Goal: Task Accomplishment & Management: Manage account settings

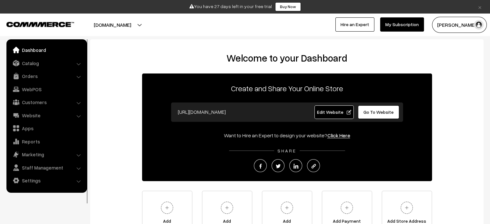
click at [110, 25] on button "[DOMAIN_NAME]" at bounding box center [112, 25] width 83 height 16
click at [243, 45] on div "Welcome to your Dashboard Create and Share Your Online Store https://snapit.com…" at bounding box center [287, 147] width 394 height 216
click at [373, 115] on link "Go To Website" at bounding box center [379, 112] width 42 height 14
click at [59, 51] on link "Dashboard" at bounding box center [46, 50] width 77 height 12
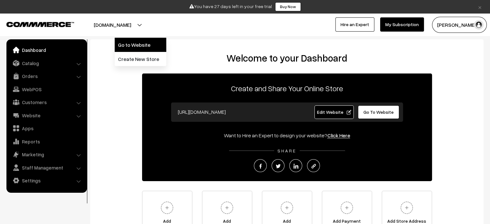
click at [130, 42] on link "Go to Website" at bounding box center [141, 45] width 52 height 14
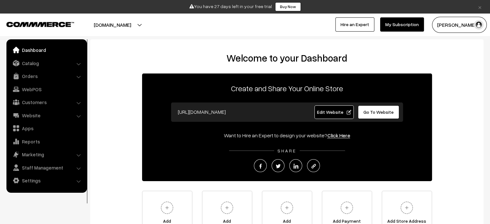
click at [110, 29] on button "[DOMAIN_NAME]" at bounding box center [112, 25] width 83 height 16
click at [78, 113] on link "Website" at bounding box center [46, 116] width 77 height 12
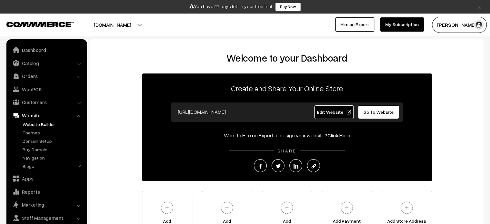
click at [45, 124] on link "Website Builder" at bounding box center [53, 124] width 64 height 7
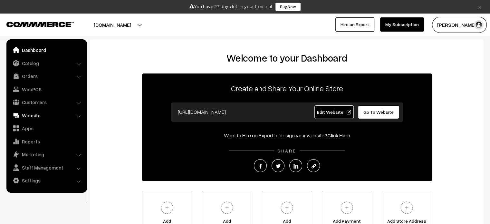
click at [62, 114] on link "Website" at bounding box center [46, 116] width 77 height 12
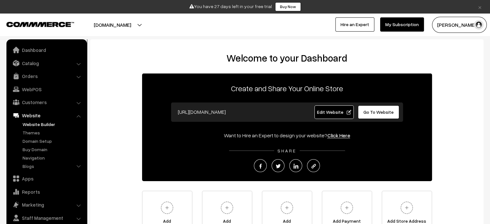
click at [43, 125] on link "Website Builder" at bounding box center [53, 124] width 64 height 7
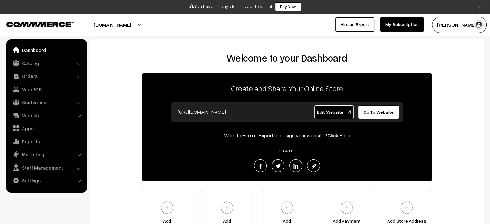
click at [78, 62] on li "Catalog Categories" at bounding box center [46, 63] width 77 height 12
click at [78, 64] on li "Catalog Categories" at bounding box center [46, 63] width 77 height 12
click at [41, 63] on link "Catalog" at bounding box center [46, 63] width 77 height 12
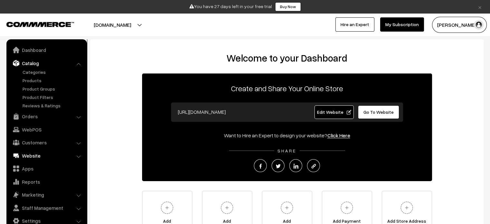
click at [35, 154] on link "Website" at bounding box center [46, 156] width 77 height 12
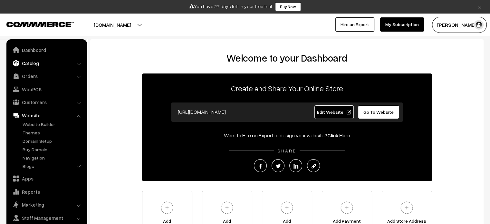
click at [46, 63] on link "Catalog" at bounding box center [46, 63] width 77 height 12
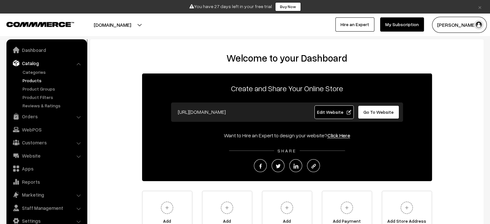
click at [36, 79] on link "Products" at bounding box center [53, 80] width 64 height 7
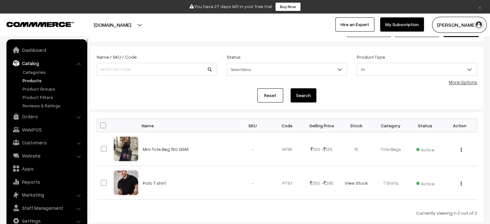
scroll to position [64, 0]
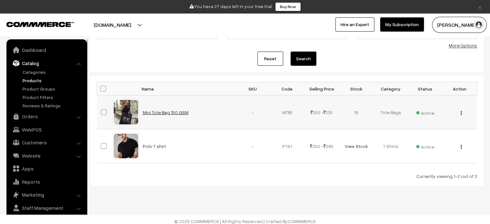
click at [158, 111] on link "Mini Tote Bag 150 GSM" at bounding box center [166, 112] width 46 height 5
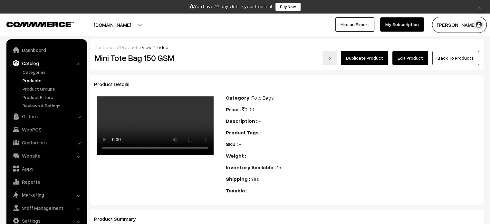
click at [414, 60] on link "Edit Product" at bounding box center [411, 58] width 36 height 14
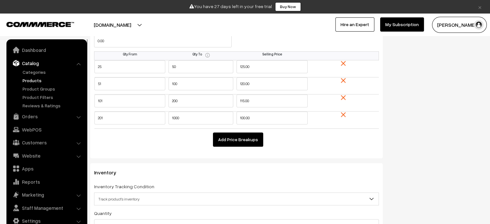
scroll to position [645, 0]
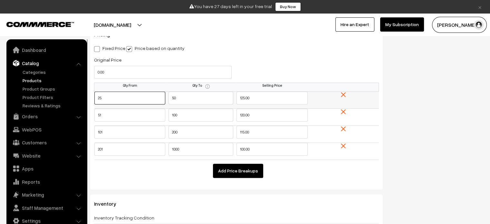
drag, startPoint x: 95, startPoint y: 99, endPoint x: 128, endPoint y: 99, distance: 32.2
click at [128, 99] on input "25" at bounding box center [129, 98] width 71 height 13
type input "10"
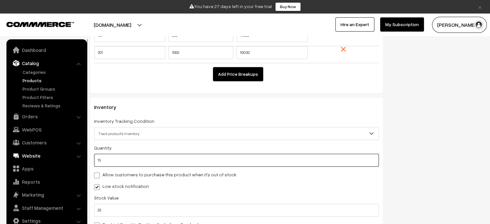
drag, startPoint x: 116, startPoint y: 162, endPoint x: 77, endPoint y: 161, distance: 39.4
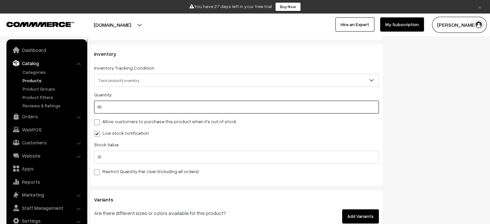
scroll to position [806, 0]
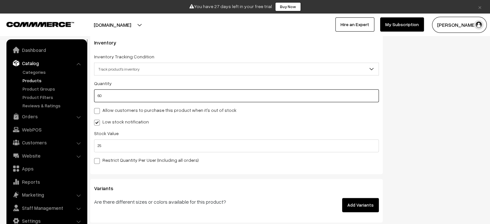
type input "60"
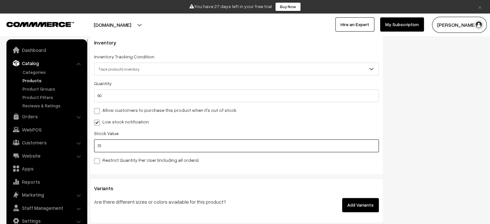
drag, startPoint x: 117, startPoint y: 148, endPoint x: 93, endPoint y: 148, distance: 24.2
click at [93, 148] on div "Inventory Inventory Tracking Condition Don't track inventory Track product's in…" at bounding box center [236, 103] width 293 height 141
click at [115, 160] on label "Restrict Quantity Per User (Including all orders)" at bounding box center [146, 160] width 105 height 7
click at [98, 160] on input "Restrict Quantity Per User (Including all orders)" at bounding box center [96, 160] width 4 height 4
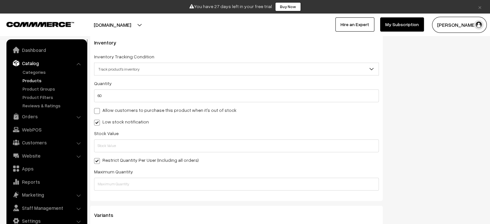
click at [98, 160] on span at bounding box center [97, 161] width 6 height 6
click at [98, 160] on input "Restrict Quantity Per User (Including all orders)" at bounding box center [96, 160] width 4 height 4
checkbox input "false"
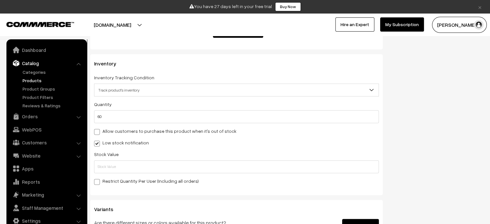
scroll to position [774, 0]
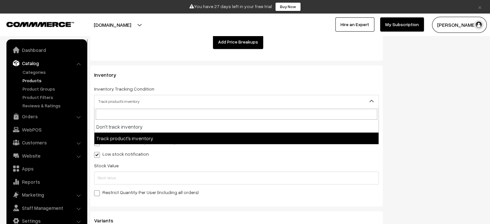
click at [176, 101] on span "Track product's inventory" at bounding box center [236, 101] width 284 height 11
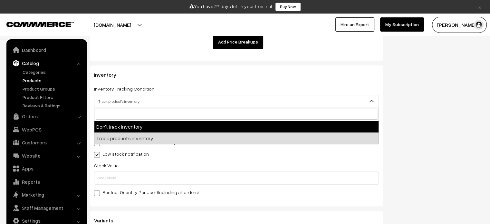
select select "1"
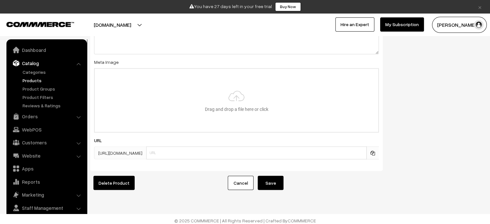
scroll to position [1075, 0]
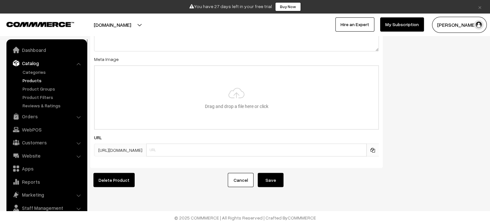
click at [273, 174] on button "Save" at bounding box center [271, 180] width 26 height 14
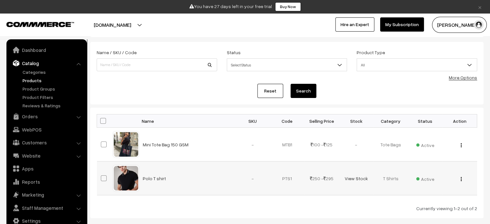
scroll to position [64, 0]
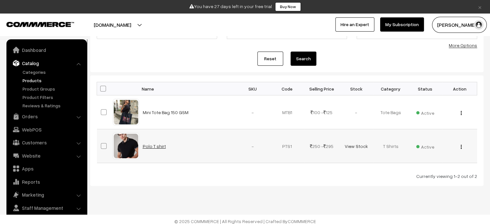
click at [151, 144] on link "Polo T shirt" at bounding box center [154, 145] width 23 height 5
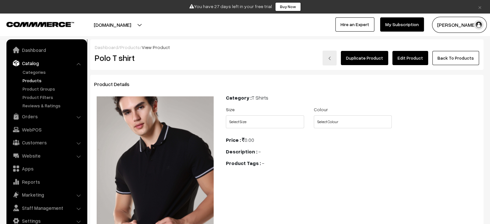
click at [411, 55] on link "Edit Product" at bounding box center [411, 58] width 36 height 14
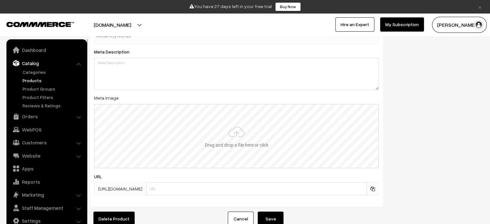
scroll to position [1129, 0]
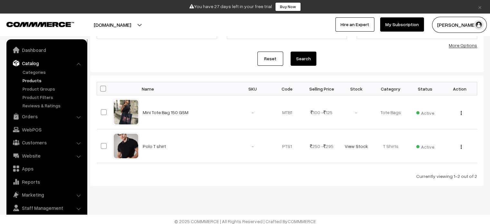
scroll to position [64, 0]
click at [164, 112] on link "Mini Tote Bag 150 GSM" at bounding box center [166, 112] width 46 height 5
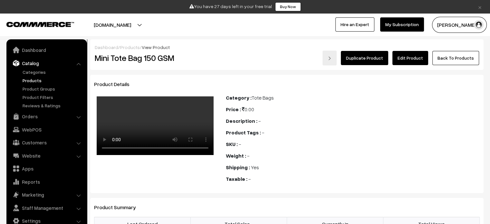
click at [406, 58] on link "Edit Product" at bounding box center [411, 58] width 36 height 14
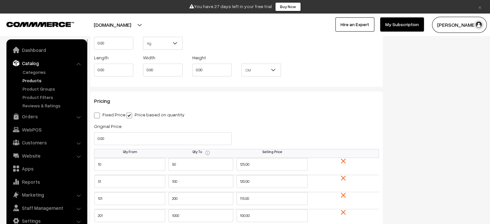
scroll to position [580, 0]
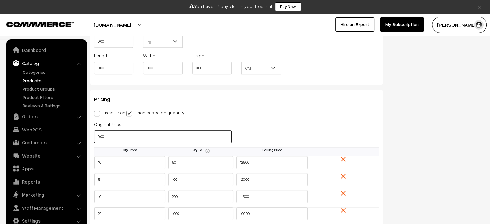
click at [110, 139] on input "0.00" at bounding box center [163, 136] width 138 height 13
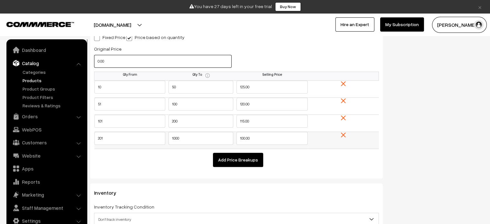
scroll to position [645, 0]
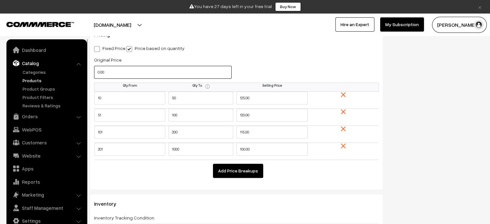
drag, startPoint x: 99, startPoint y: 72, endPoint x: 93, endPoint y: 73, distance: 6.6
click at [93, 73] on div "Original Price 0.00" at bounding box center [162, 69] width 147 height 27
click at [359, 94] on td at bounding box center [343, 100] width 71 height 17
click at [344, 95] on img at bounding box center [343, 94] width 5 height 5
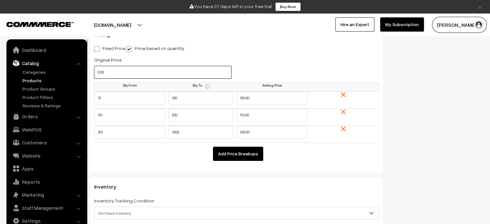
type input "0.00"
click at [341, 96] on img at bounding box center [343, 94] width 5 height 5
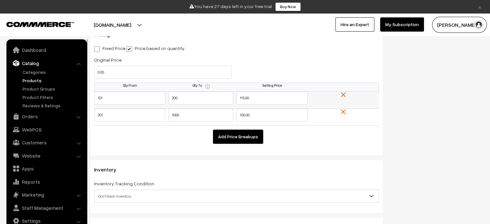
click at [343, 94] on img at bounding box center [343, 94] width 5 height 5
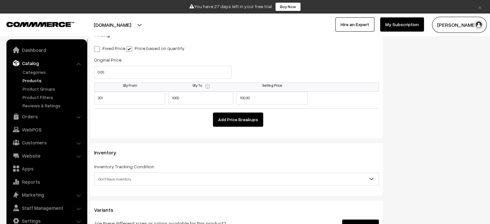
click at [106, 47] on label "Fixed Price" at bounding box center [109, 48] width 31 height 7
click at [98, 47] on input "Fixed Price" at bounding box center [96, 48] width 4 height 4
radio input "true"
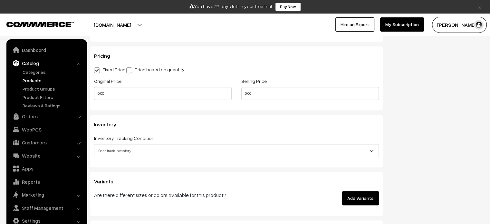
scroll to position [613, 0]
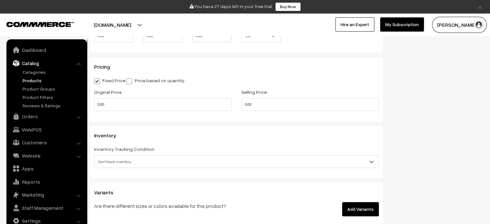
click at [127, 80] on span at bounding box center [129, 81] width 6 height 6
click at [127, 80] on input "Price based on quantity" at bounding box center [128, 80] width 4 height 4
radio input "true"
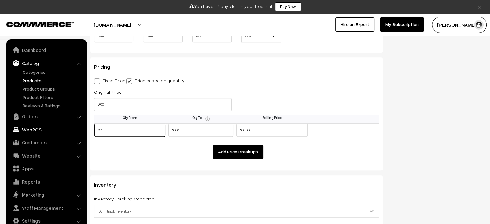
drag, startPoint x: 136, startPoint y: 135, endPoint x: 81, endPoint y: 129, distance: 55.4
click at [81, 129] on body "Thank you for showing interest. Our team will call you shortly. Close × You hav…" at bounding box center [245, 8] width 490 height 1243
type input "0"
type input "5"
drag, startPoint x: 186, startPoint y: 131, endPoint x: 141, endPoint y: 128, distance: 45.6
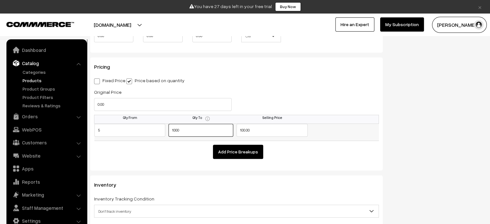
click at [141, 128] on tr "5 1000 100.00" at bounding box center [236, 132] width 285 height 17
type input "25"
drag, startPoint x: 245, startPoint y: 130, endPoint x: 230, endPoint y: 130, distance: 15.2
click at [230, 130] on tr "5 25 100.00" at bounding box center [236, 132] width 285 height 17
drag, startPoint x: 99, startPoint y: 106, endPoint x: 93, endPoint y: 106, distance: 6.2
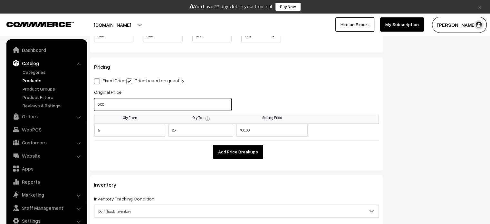
click at [93, 106] on div "Original Price 0.00" at bounding box center [162, 101] width 147 height 27
type input "299.00"
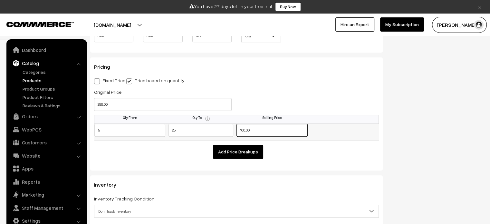
drag, startPoint x: 245, startPoint y: 131, endPoint x: 242, endPoint y: 130, distance: 3.6
click at [242, 130] on input "100.00" at bounding box center [272, 130] width 71 height 13
type input "199.00"
click at [245, 150] on button "Add Price Breakups" at bounding box center [238, 152] width 50 height 14
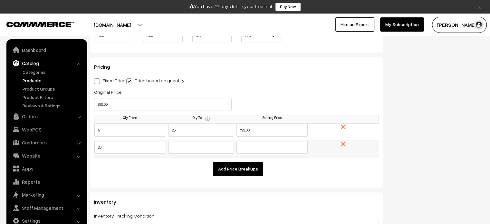
type input "26"
click at [194, 150] on input "text" at bounding box center [201, 147] width 65 height 13
type input "50"
click at [253, 147] on input "text" at bounding box center [272, 147] width 71 height 13
type input "175"
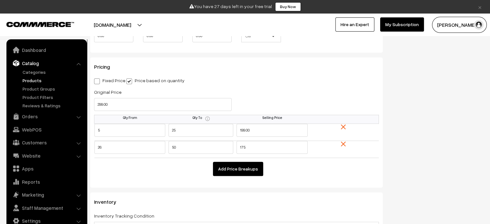
click at [239, 166] on button "Add Price Breakups" at bounding box center [238, 169] width 50 height 14
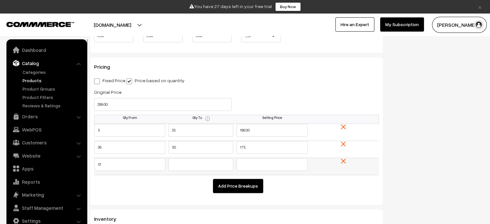
type input "51"
click at [191, 168] on input "text" at bounding box center [201, 164] width 65 height 13
type input "100"
click at [262, 167] on input "text" at bounding box center [272, 164] width 71 height 13
type input "170"
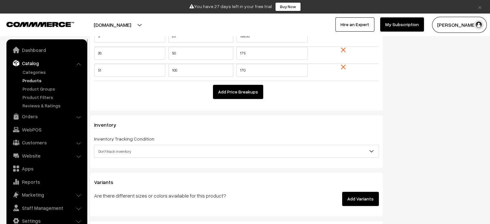
scroll to position [742, 0]
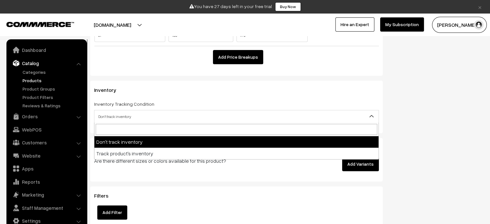
click at [163, 114] on span "Don't track inventory" at bounding box center [236, 116] width 284 height 11
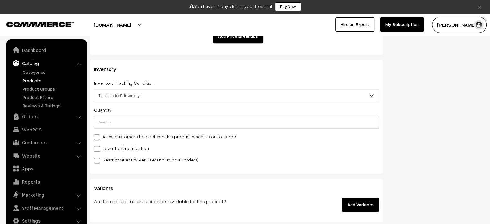
scroll to position [774, 0]
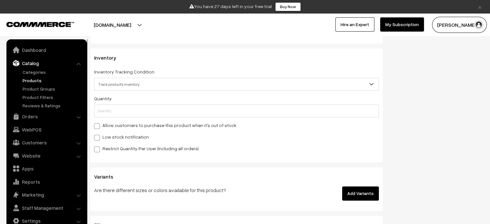
click at [312, 81] on span "Track product's inventory" at bounding box center [236, 84] width 284 height 11
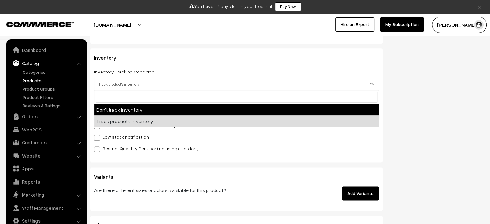
select select "1"
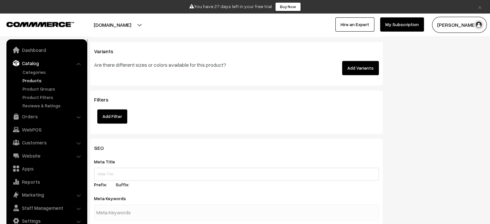
scroll to position [838, 0]
click at [355, 70] on button "Add Variants" at bounding box center [360, 67] width 37 height 14
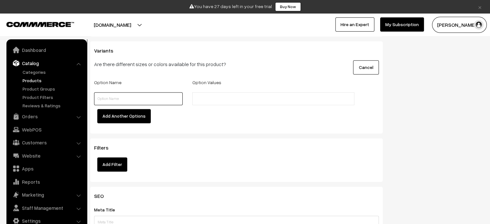
click at [145, 100] on input "text" at bounding box center [138, 98] width 89 height 13
click at [243, 96] on input "text" at bounding box center [222, 98] width 56 height 7
click at [370, 70] on button "Cancel" at bounding box center [366, 67] width 26 height 14
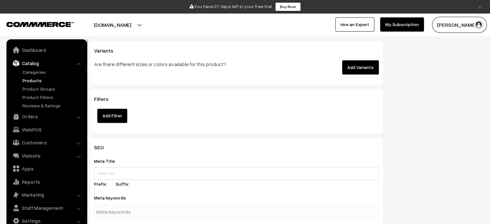
click at [116, 118] on button "Add Filter" at bounding box center [112, 116] width 30 height 14
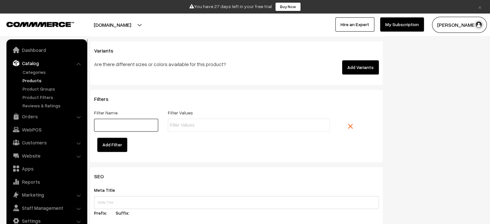
click at [137, 127] on input "text" at bounding box center [126, 125] width 64 height 13
click at [349, 126] on img at bounding box center [350, 126] width 5 height 5
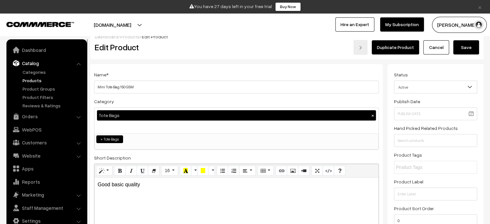
scroll to position [0, 0]
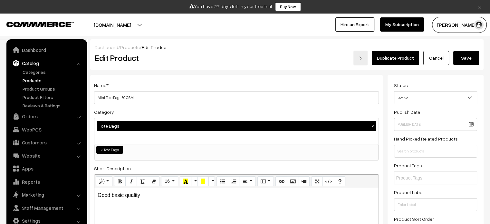
click at [411, 95] on span "Active" at bounding box center [436, 97] width 83 height 11
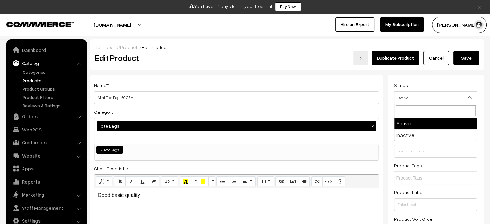
click at [411, 95] on span "Active" at bounding box center [436, 97] width 83 height 11
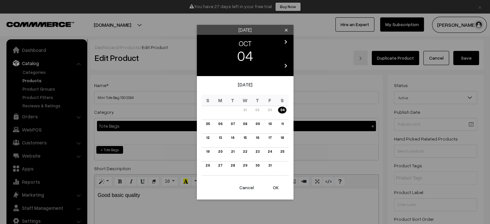
click at [282, 106] on td "04" at bounding box center [282, 113] width 13 height 14
click at [282, 109] on link "04" at bounding box center [282, 110] width 8 height 7
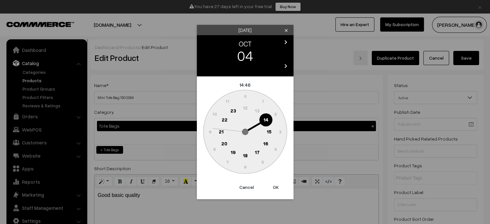
click at [276, 185] on button "OK" at bounding box center [276, 187] width 26 height 14
click at [277, 189] on button "OK" at bounding box center [276, 187] width 26 height 14
type input "04-10-2025 14:46"
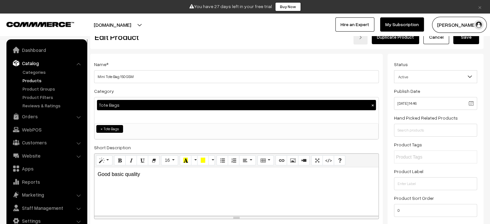
scroll to position [32, 0]
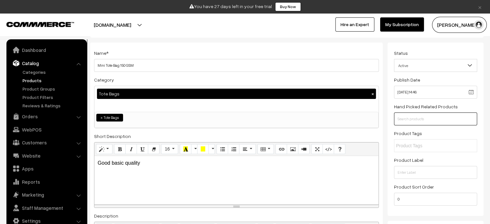
click at [423, 121] on input "text" at bounding box center [435, 119] width 83 height 13
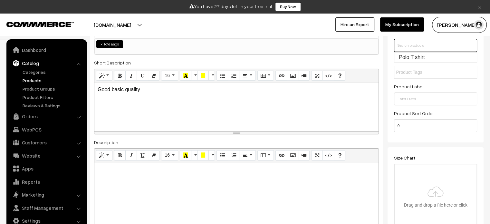
scroll to position [129, 0]
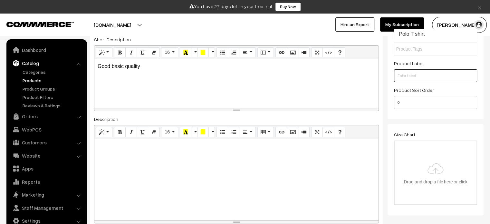
click at [417, 76] on input "text" at bounding box center [435, 75] width 83 height 13
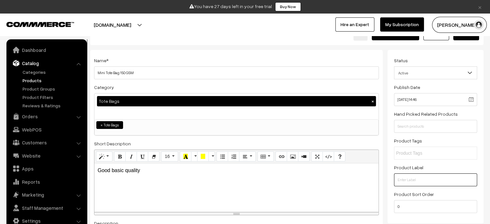
scroll to position [64, 0]
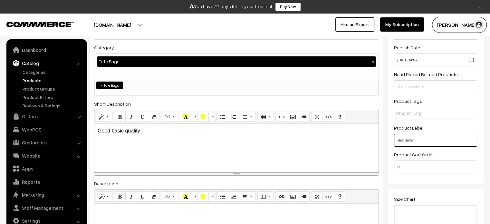
type input "Best Seller"
click at [379, 153] on div "Normal Quote Code Header 1 Header 2 Header 3 Header 4 Header 5 Header 6 16 8 9 …" at bounding box center [236, 143] width 285 height 66
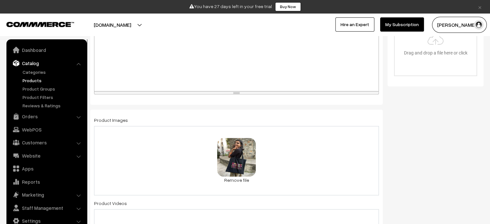
scroll to position [0, 0]
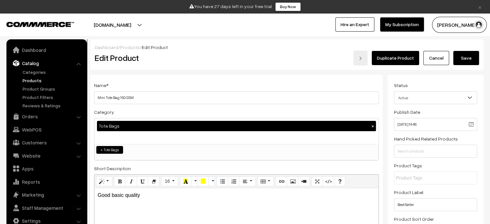
click at [463, 58] on button "Save" at bounding box center [467, 58] width 26 height 14
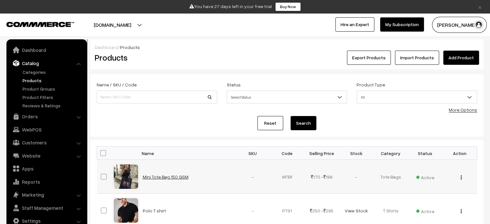
click at [167, 175] on link "Mini Tote Bag 150 GSM" at bounding box center [166, 176] width 46 height 5
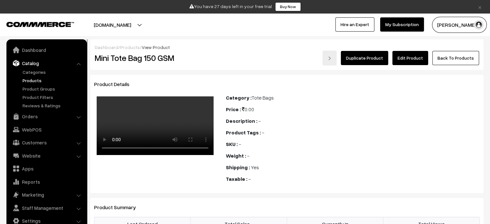
click at [415, 61] on link "Edit Product" at bounding box center [411, 58] width 36 height 14
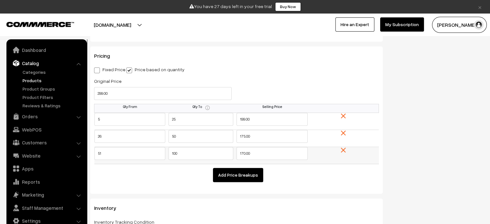
scroll to position [613, 0]
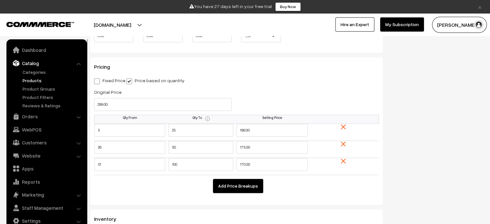
click at [248, 187] on button "Add Price Breakups" at bounding box center [238, 186] width 50 height 14
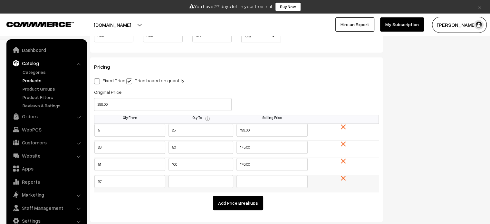
type input "101"
click at [179, 185] on input "text" at bounding box center [201, 181] width 65 height 13
drag, startPoint x: 184, startPoint y: 183, endPoint x: 157, endPoint y: 181, distance: 27.2
click at [157, 181] on tr "101 300" at bounding box center [236, 183] width 285 height 17
click at [212, 184] on input "300" at bounding box center [201, 181] width 65 height 13
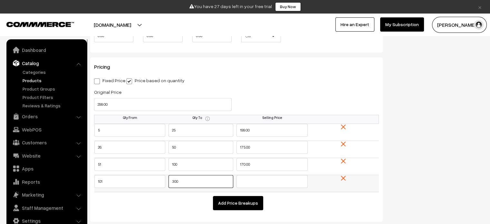
drag, startPoint x: 182, startPoint y: 185, endPoint x: 168, endPoint y: 180, distance: 15.1
click at [167, 183] on td "300" at bounding box center [200, 183] width 71 height 17
type input "200"
click at [257, 184] on input "text" at bounding box center [272, 181] width 71 height 13
type input "165"
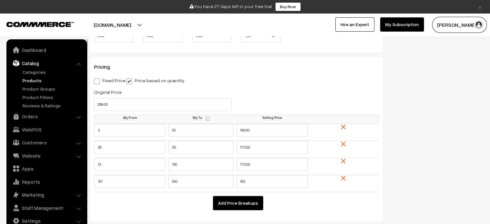
click at [234, 204] on button "Add Price Breakups" at bounding box center [238, 203] width 50 height 14
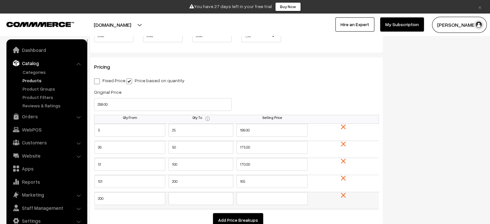
type input "200"
click at [187, 201] on input "text" at bounding box center [201, 198] width 65 height 13
click at [243, 201] on input "text" at bounding box center [272, 198] width 71 height 13
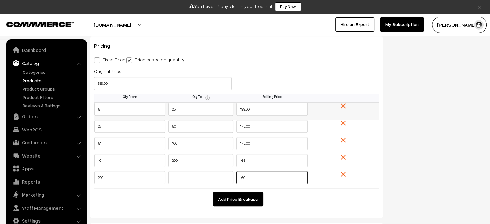
scroll to position [645, 0]
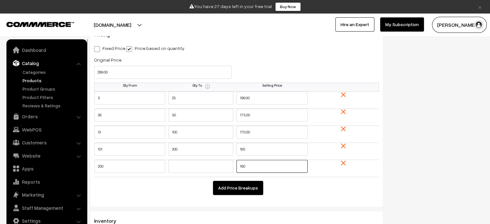
type input "160"
click at [249, 192] on button "Add Price Breakups" at bounding box center [238, 188] width 50 height 14
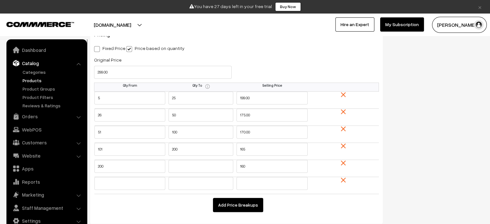
click at [345, 180] on img at bounding box center [343, 180] width 5 height 5
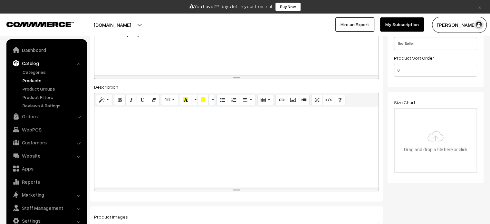
scroll to position [0, 0]
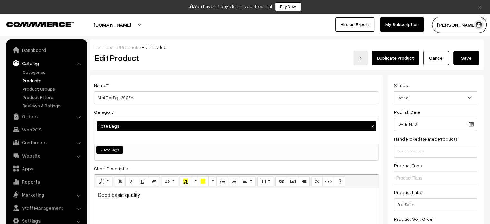
click at [473, 58] on button "Save" at bounding box center [467, 58] width 26 height 14
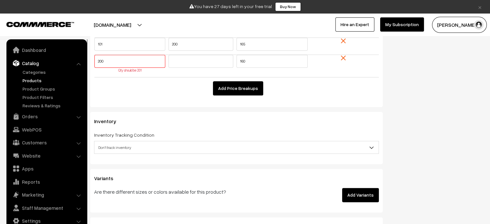
scroll to position [708, 0]
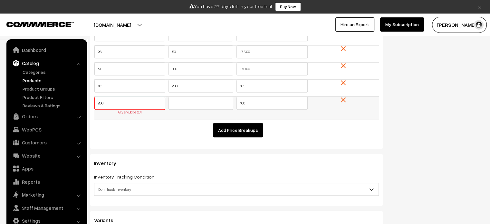
click at [106, 105] on input "200" at bounding box center [129, 103] width 71 height 13
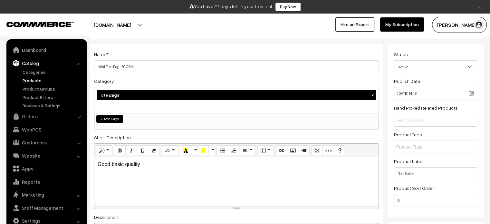
scroll to position [0, 0]
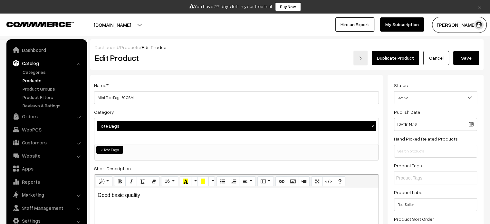
type input "201"
click at [468, 58] on button "Save" at bounding box center [467, 58] width 26 height 14
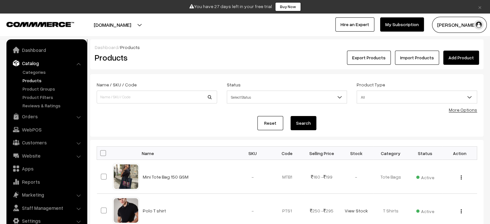
scroll to position [32, 0]
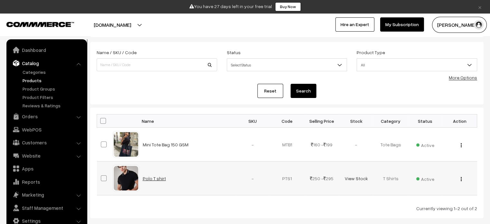
click at [151, 178] on link "Polo T shirt" at bounding box center [154, 178] width 23 height 5
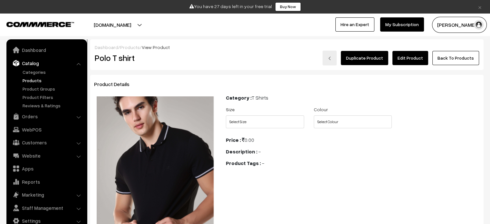
click at [415, 57] on link "Edit Product" at bounding box center [411, 58] width 36 height 14
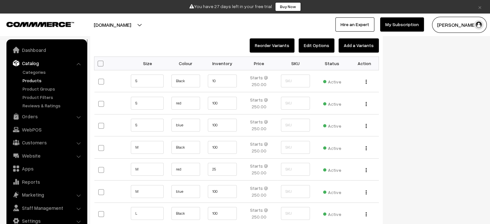
scroll to position [580, 0]
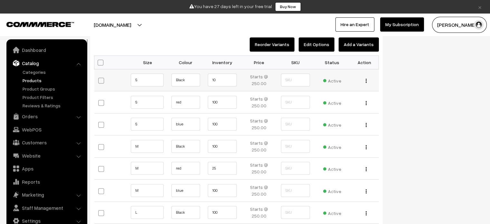
click at [266, 78] on td "Starts @ 250.00" at bounding box center [259, 80] width 37 height 22
click at [369, 83] on td "Edit Delete" at bounding box center [365, 80] width 28 height 22
click at [366, 79] on img "button" at bounding box center [366, 81] width 1 height 4
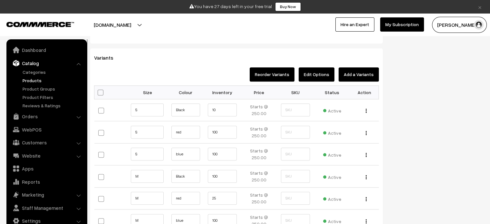
scroll to position [486, 0]
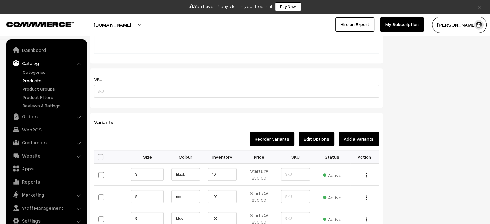
click at [316, 140] on button "Edit Options" at bounding box center [317, 139] width 36 height 14
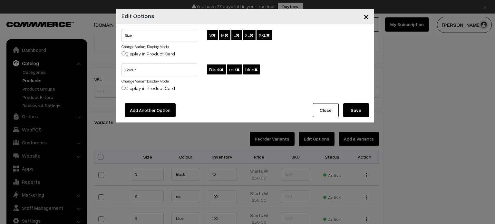
click at [141, 54] on label "Display in Product Card" at bounding box center [149, 53] width 54 height 7
click at [126, 54] on input "Display in Product Card" at bounding box center [124, 53] width 4 height 4
radio input "true"
click at [368, 18] on span "×" at bounding box center [366, 16] width 5 height 12
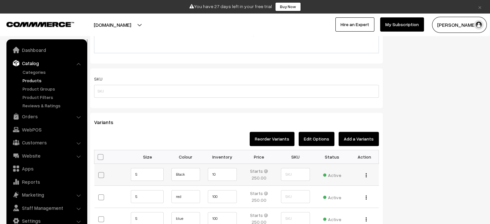
click at [258, 173] on td "Starts @ 250.00" at bounding box center [259, 174] width 37 height 22
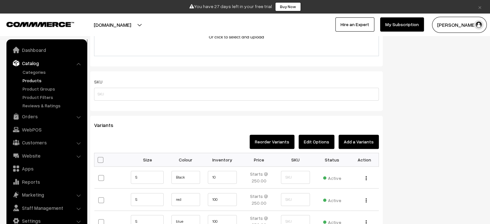
scroll to position [548, 0]
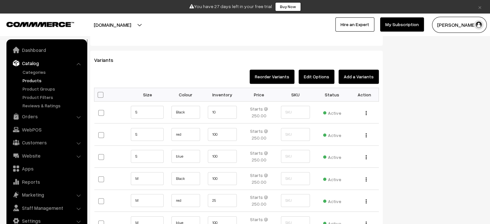
click at [321, 78] on button "Edit Options" at bounding box center [317, 77] width 36 height 14
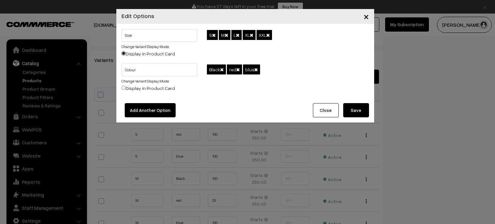
click at [369, 14] on button "×" at bounding box center [367, 16] width 16 height 20
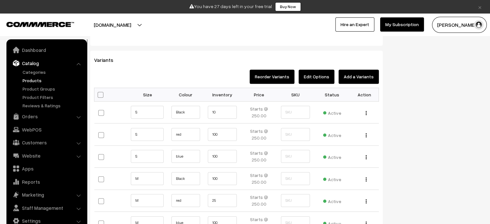
click at [282, 77] on button "Reorder Variants" at bounding box center [272, 77] width 45 height 14
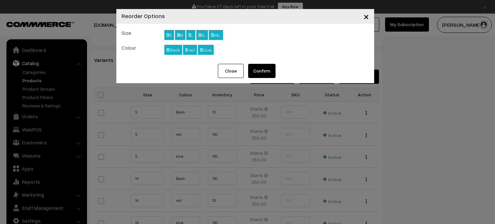
click at [367, 17] on span "×" at bounding box center [366, 16] width 5 height 12
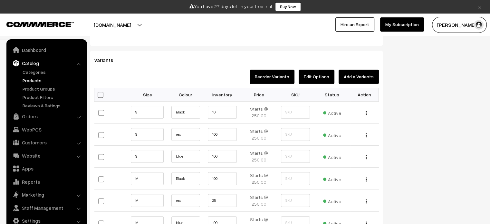
click at [354, 82] on button "Add a Variants" at bounding box center [359, 77] width 40 height 14
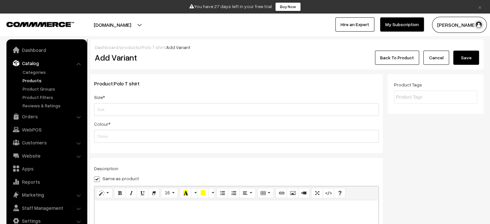
click at [150, 49] on link "Polo T shirt" at bounding box center [153, 46] width 23 height 5
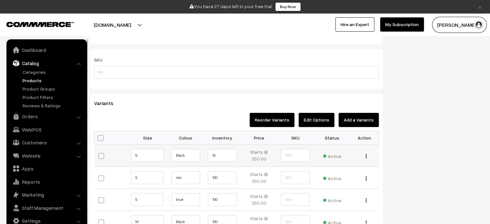
scroll to position [516, 0]
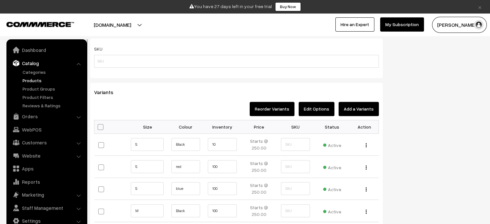
click at [315, 107] on button "Edit Options" at bounding box center [317, 109] width 36 height 14
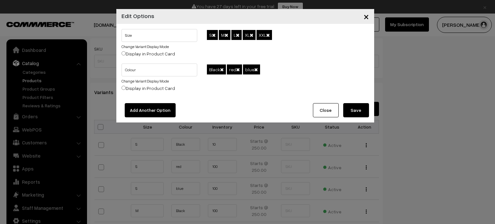
click at [365, 18] on span "×" at bounding box center [366, 16] width 5 height 12
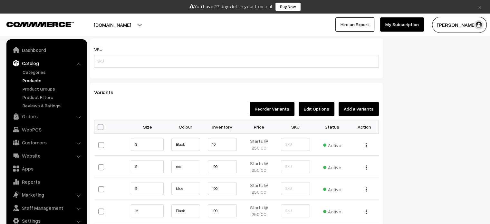
click at [262, 112] on button "Reorder Variants" at bounding box center [272, 109] width 45 height 14
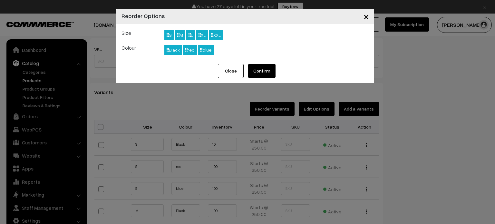
click at [219, 33] on div "XXL" at bounding box center [216, 35] width 14 height 10
click at [366, 16] on span "×" at bounding box center [366, 16] width 5 height 12
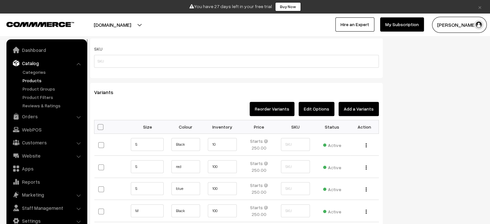
click at [357, 113] on button "Add a Variants" at bounding box center [359, 109] width 40 height 14
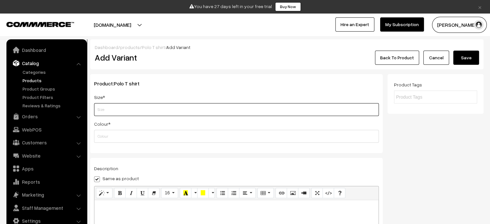
click at [106, 115] on input "text" at bounding box center [236, 109] width 285 height 13
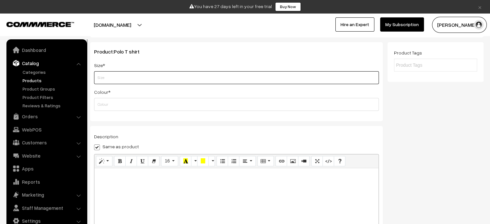
scroll to position [32, 0]
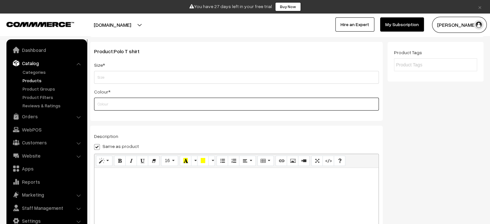
click at [134, 102] on input "text" at bounding box center [236, 104] width 285 height 13
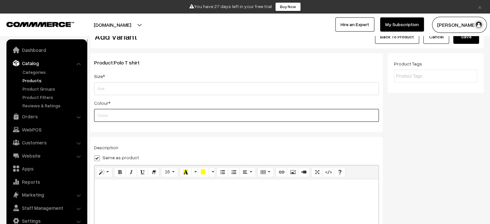
scroll to position [0, 0]
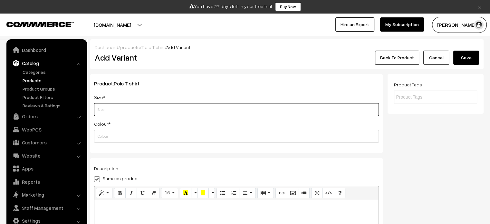
click at [142, 106] on input "text" at bounding box center [236, 109] width 285 height 13
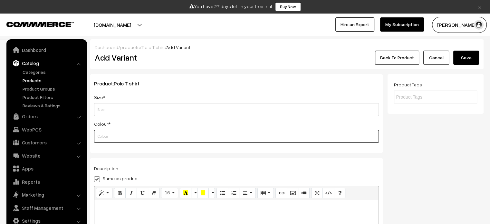
click at [114, 143] on input "text" at bounding box center [236, 136] width 285 height 13
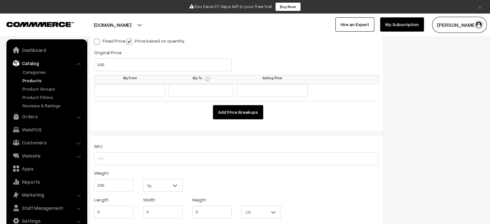
scroll to position [451, 0]
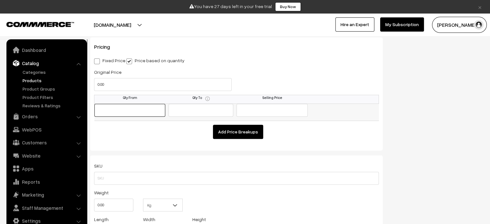
click at [137, 109] on input "text" at bounding box center [129, 110] width 71 height 13
type input "5"
click at [182, 109] on input "text" at bounding box center [201, 110] width 65 height 13
type input "25"
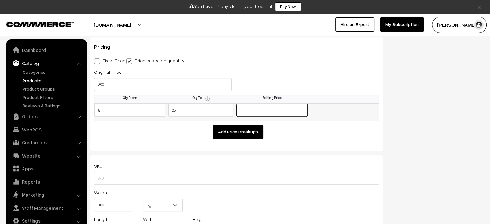
click at [258, 115] on input "text" at bounding box center [272, 110] width 71 height 13
type input "185"
click at [238, 137] on button "Add Price Breakups" at bounding box center [238, 132] width 50 height 14
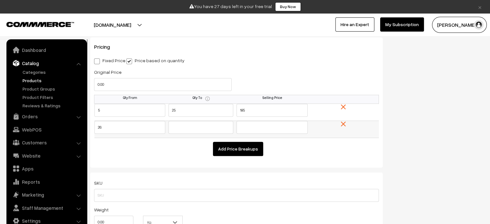
type input "26"
click at [196, 130] on input "text" at bounding box center [201, 127] width 65 height 13
type input "50"
click at [245, 130] on input "text" at bounding box center [272, 127] width 71 height 13
type input "180"
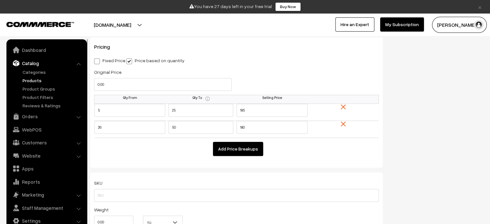
click at [225, 150] on button "Add Price Breakups" at bounding box center [238, 149] width 50 height 14
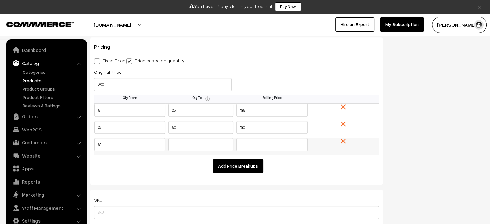
type input "51"
click at [217, 149] on input "text" at bounding box center [201, 144] width 65 height 13
type input "100"
click at [259, 142] on input "text" at bounding box center [272, 144] width 71 height 13
type input "175"
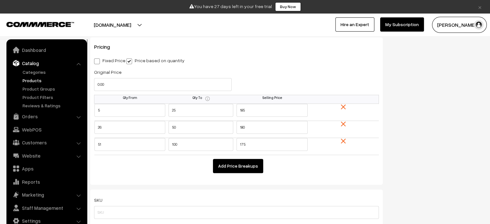
click at [243, 170] on button "Add Price Breakups" at bounding box center [238, 166] width 50 height 14
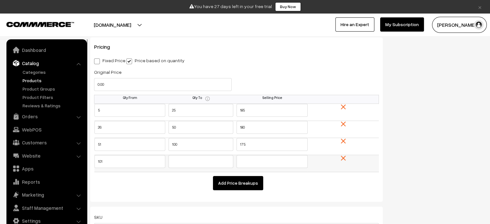
type input "101"
click at [261, 163] on input "text" at bounding box center [272, 161] width 71 height 13
type input "170"
drag, startPoint x: 365, startPoint y: 181, endPoint x: 368, endPoint y: 178, distance: 4.1
click at [365, 180] on td "Add Price Breakups" at bounding box center [236, 181] width 285 height 18
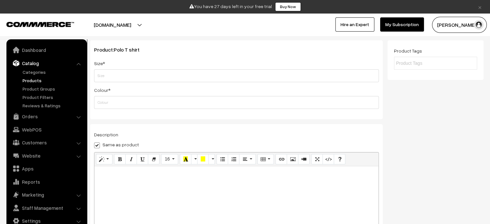
scroll to position [32, 0]
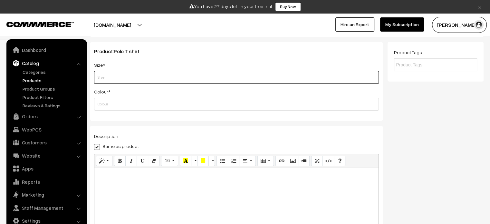
click at [121, 78] on input "text" at bounding box center [236, 77] width 285 height 13
click at [121, 78] on input "M" at bounding box center [236, 77] width 285 height 13
type input "M"
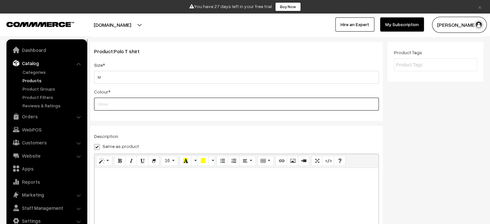
click at [129, 108] on input "text" at bounding box center [236, 104] width 285 height 13
type input "Black"
click at [113, 100] on input "Black" at bounding box center [236, 104] width 285 height 13
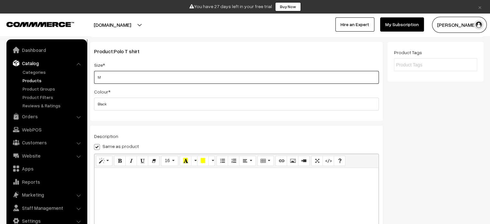
click at [107, 76] on input "M" at bounding box center [236, 77] width 285 height 13
type input "M"
